Goal: Task Accomplishment & Management: Manage account settings

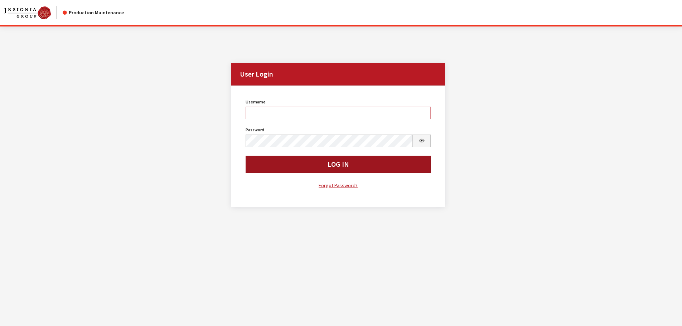
type input "kdorton"
click at [280, 165] on button "Log In" at bounding box center [338, 164] width 185 height 17
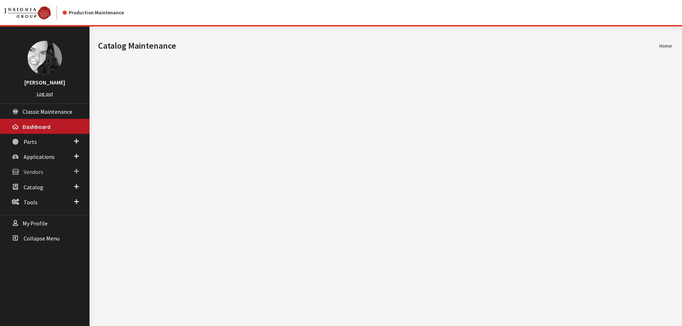
click at [28, 169] on span "Vendors" at bounding box center [34, 172] width 20 height 7
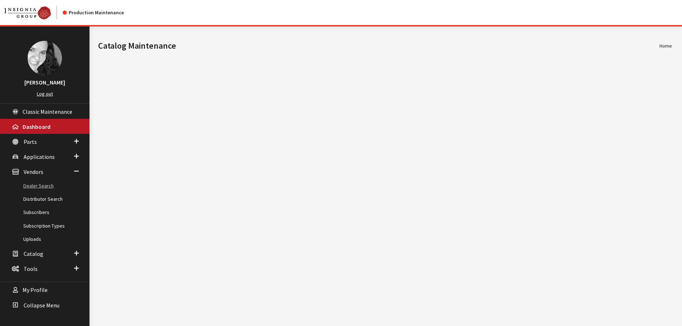
click at [30, 186] on link "Dealer Search" at bounding box center [44, 185] width 89 height 13
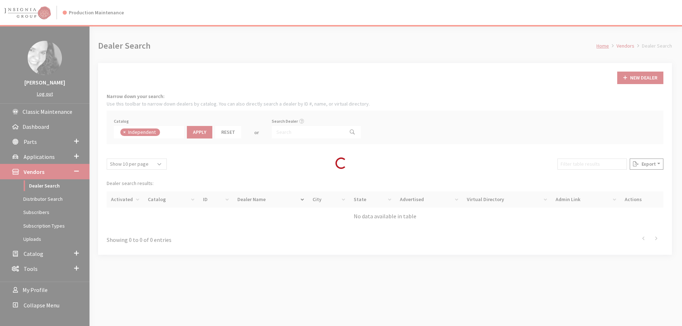
scroll to position [52, 0]
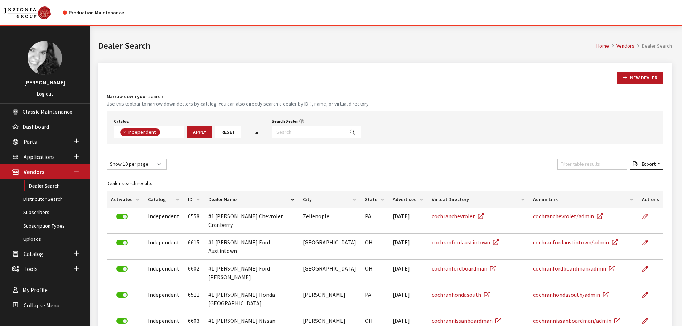
click at [294, 132] on input "Search Dealer" at bounding box center [308, 132] width 72 height 13
type input "4861"
select select
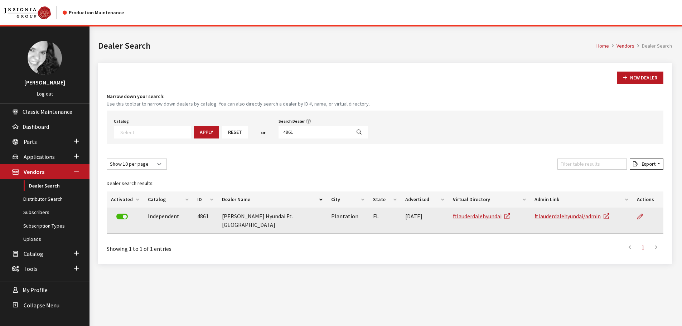
click at [125, 218] on label at bounding box center [121, 217] width 11 height 6
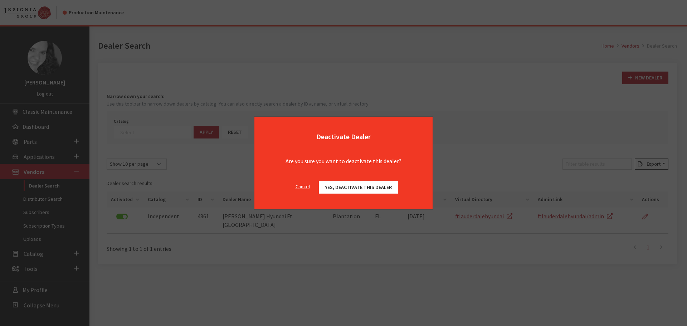
click at [383, 190] on span "Yes, deactivate this dealer" at bounding box center [358, 187] width 67 height 6
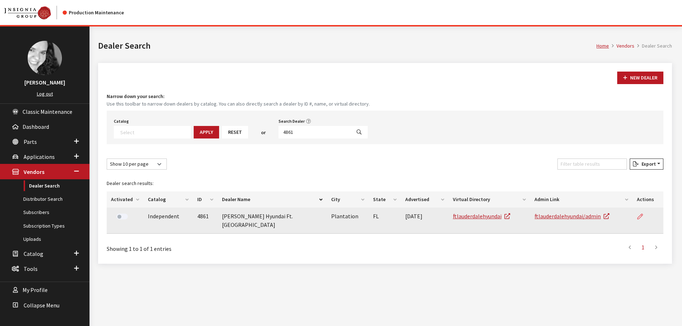
click at [640, 217] on icon at bounding box center [640, 217] width 6 height 6
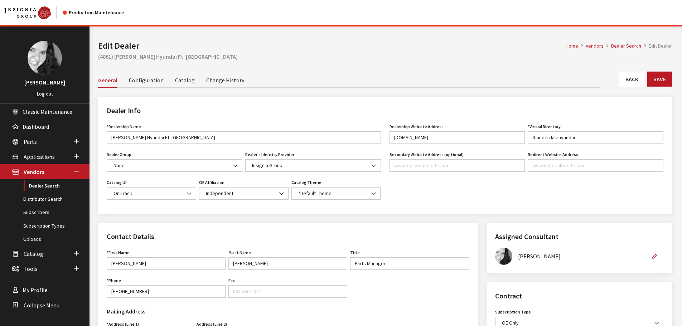
click at [635, 80] on link "Back" at bounding box center [631, 79] width 25 height 15
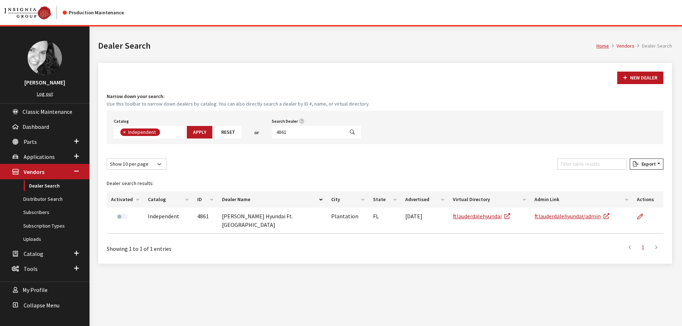
scroll to position [52, 0]
